Goal: Task Accomplishment & Management: Use online tool/utility

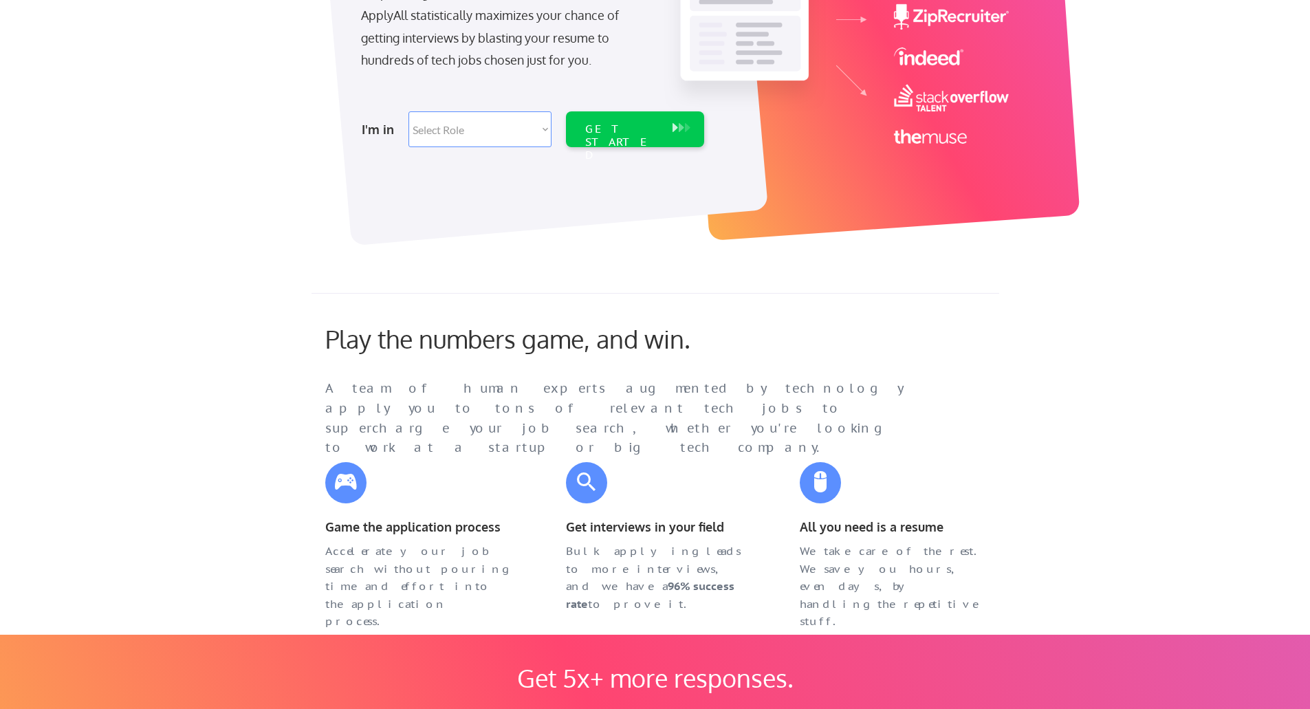
scroll to position [275, 0]
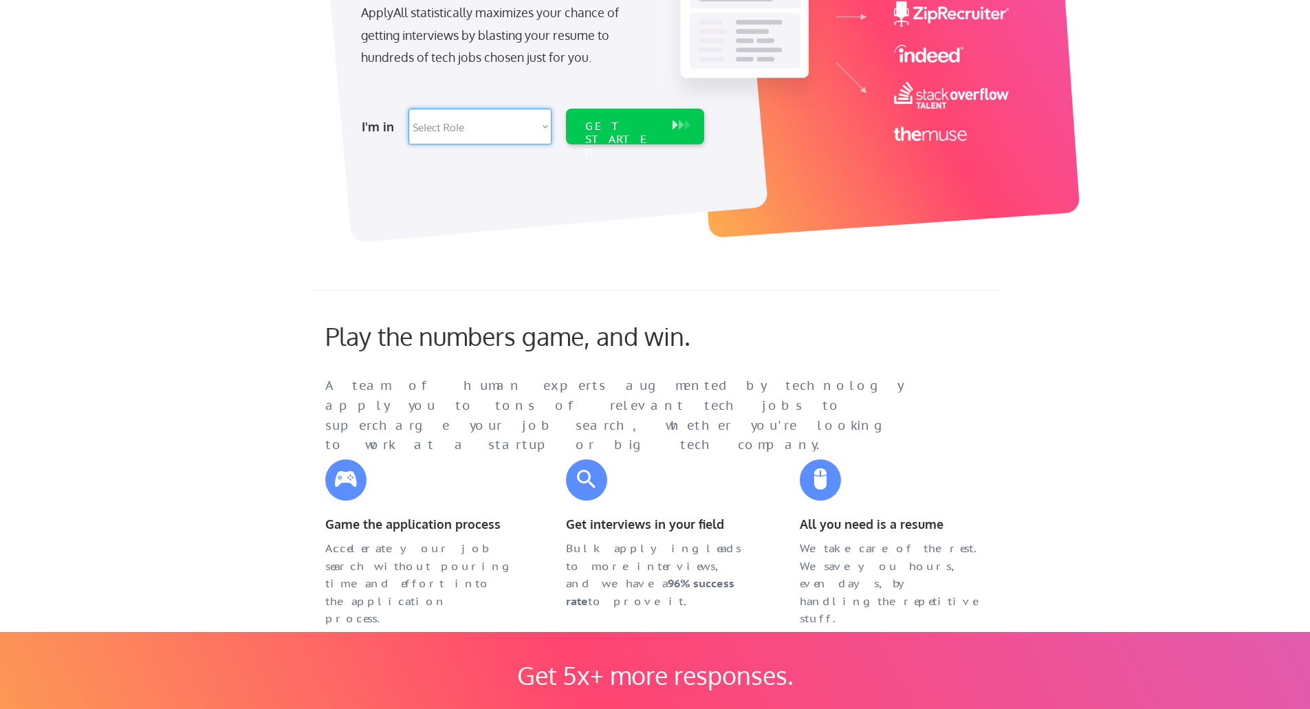
click at [523, 128] on select "Select Role Software Engineering Product Management Customer Success Sales UI/U…" at bounding box center [480, 127] width 143 height 36
select select ""engineering""
click at [409, 109] on select "Select Role Software Engineering Product Management Customer Success Sales UI/U…" at bounding box center [480, 127] width 143 height 36
select select ""engineering""
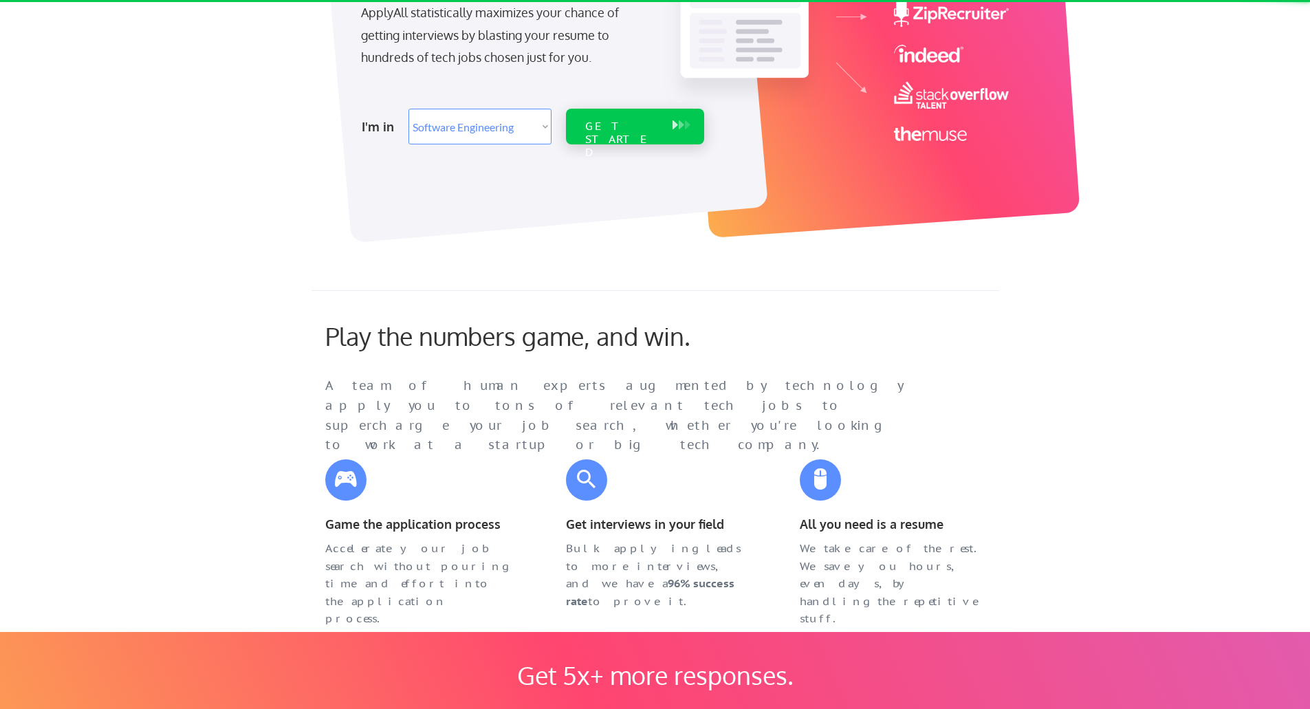
click at [635, 125] on div "GET STARTED" at bounding box center [622, 140] width 74 height 40
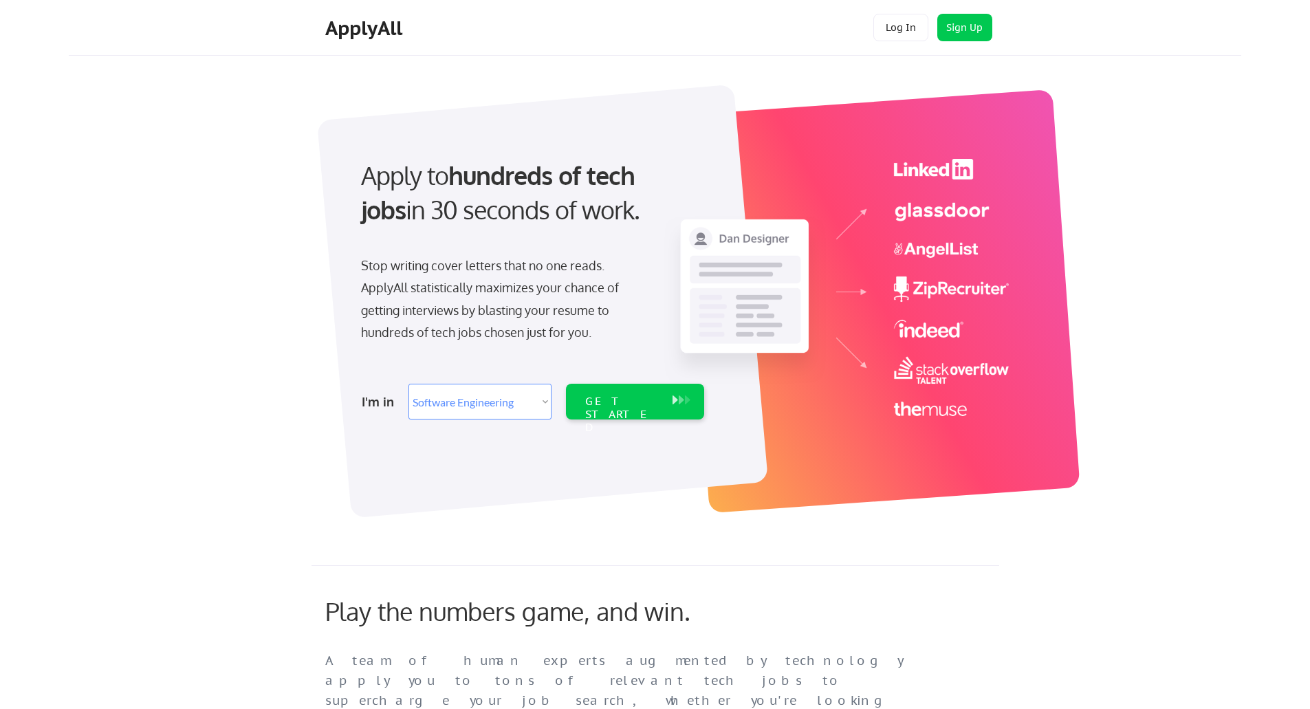
select select ""engineering""
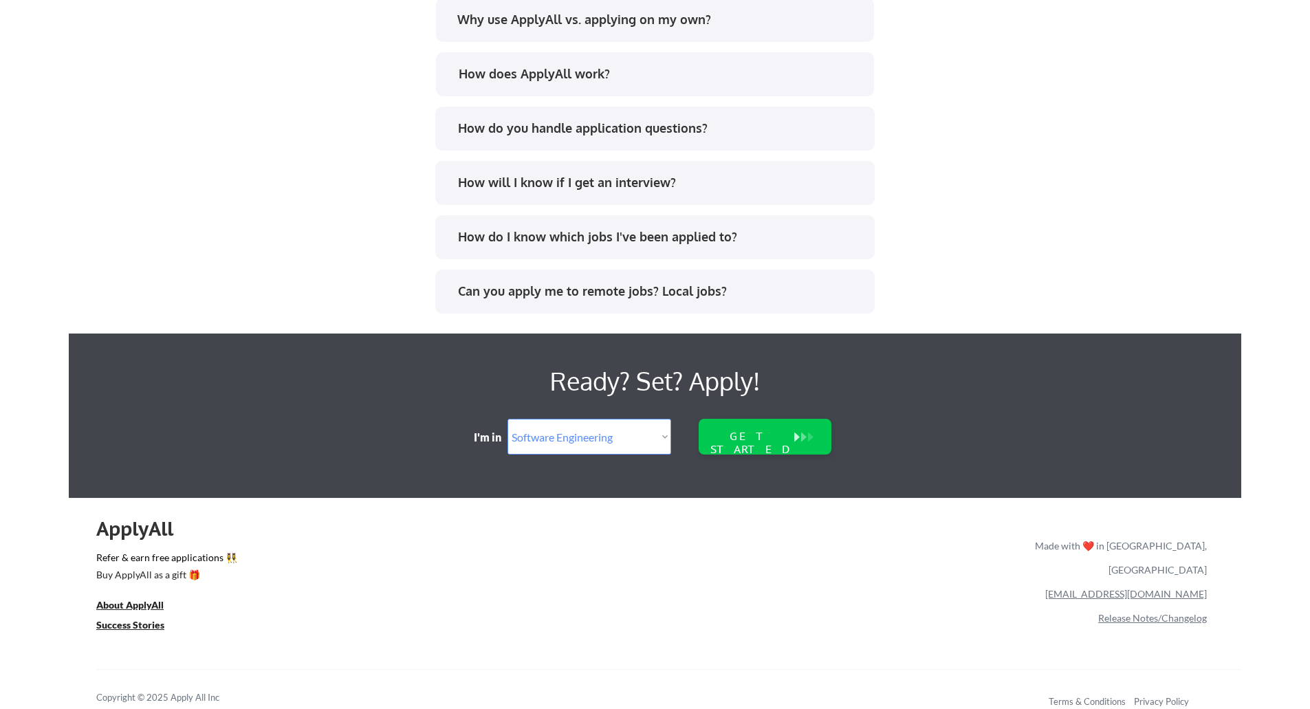
scroll to position [2730, 0]
